Goal: Information Seeking & Learning: Check status

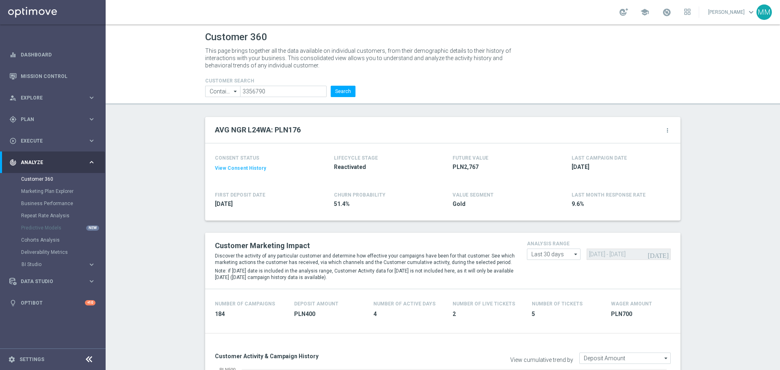
scroll to position [569, 0]
click at [283, 87] on input "3356790" at bounding box center [283, 91] width 87 height 11
click at [288, 87] on input "3356790" at bounding box center [283, 91] width 87 height 11
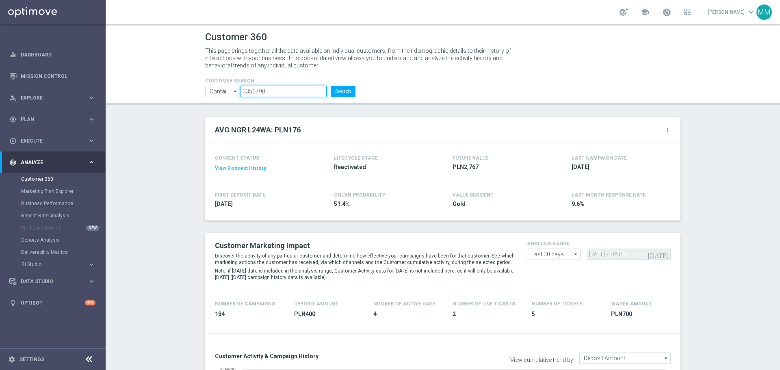
click at [288, 87] on input "3356790" at bounding box center [283, 91] width 87 height 11
paste input "1181349"
type input "1181349"
click at [335, 93] on button "Search" at bounding box center [343, 91] width 25 height 11
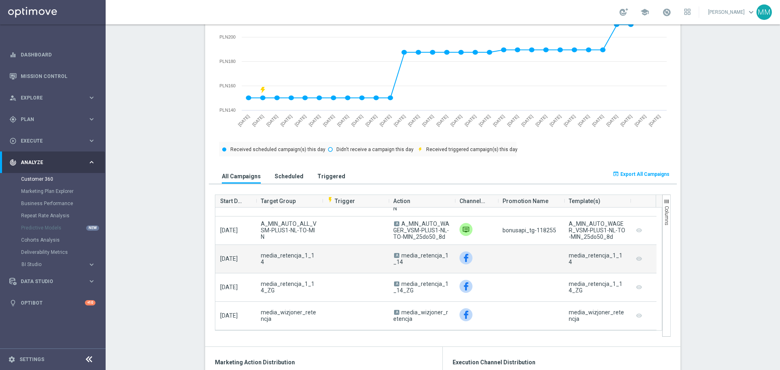
scroll to position [325, 0]
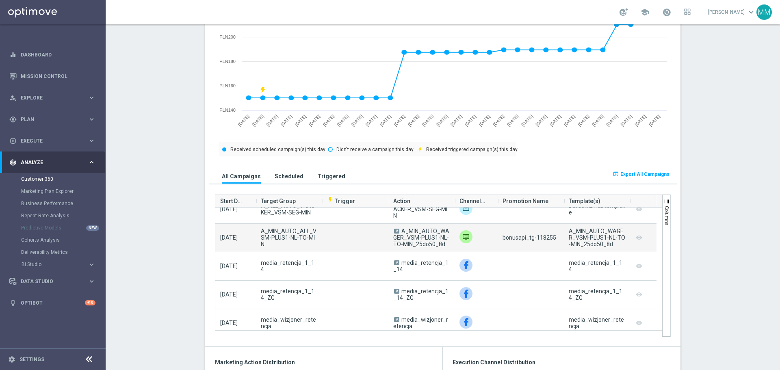
click at [550, 237] on span "bonusapi_tg-118255" at bounding box center [529, 237] width 54 height 6
click at [539, 239] on span "bonusapi_tg-118255" at bounding box center [529, 237] width 54 height 6
copy span "118255"
